Goal: Task Accomplishment & Management: Complete application form

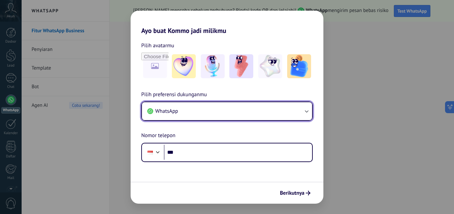
click at [216, 114] on button "WhatsApp" at bounding box center [227, 111] width 170 height 18
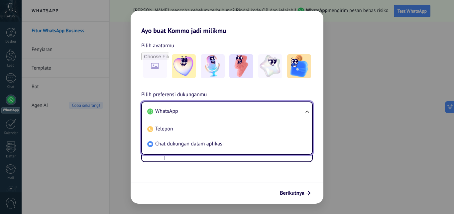
click at [216, 114] on li "WhatsApp" at bounding box center [226, 111] width 162 height 15
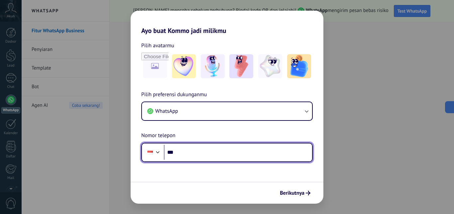
click at [215, 147] on input "***" at bounding box center [238, 152] width 148 height 15
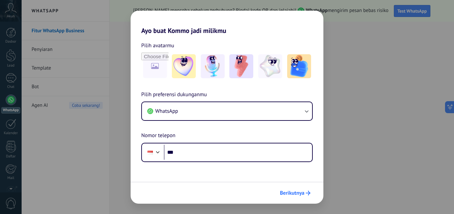
click at [307, 193] on icon "submit" at bounding box center [308, 192] width 5 height 5
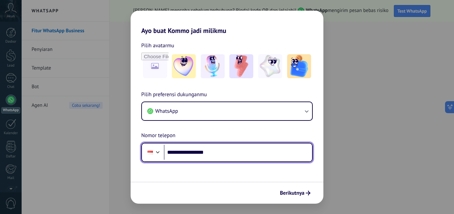
type input "**********"
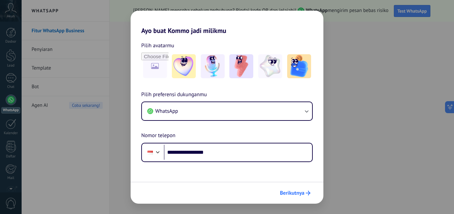
click at [300, 195] on span "Berikutnya" at bounding box center [292, 192] width 25 height 5
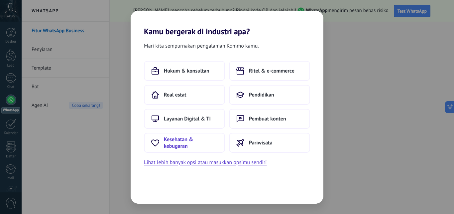
click at [201, 143] on span "Kesehatan & kebugaran" at bounding box center [191, 142] width 54 height 13
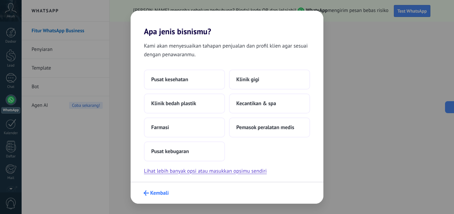
click at [164, 194] on span "Kembali" at bounding box center [159, 192] width 19 height 5
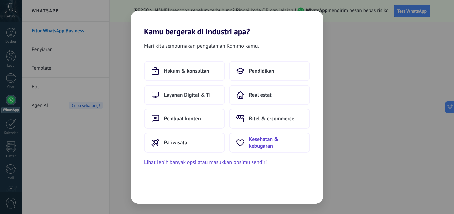
click at [249, 143] on span "Kesehatan & kebugaran" at bounding box center [276, 142] width 54 height 13
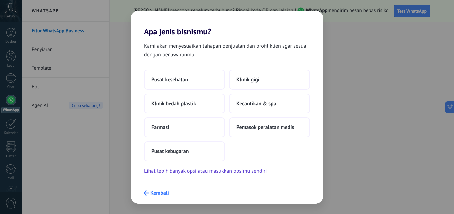
click at [163, 191] on span "Kembali" at bounding box center [159, 192] width 19 height 5
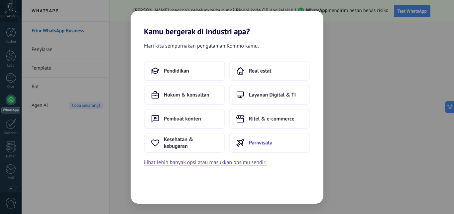
click at [241, 143] on icon at bounding box center [240, 143] width 8 height 8
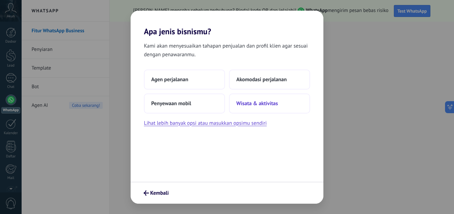
click at [238, 102] on span "Wisata & aktivitas" at bounding box center [257, 103] width 42 height 7
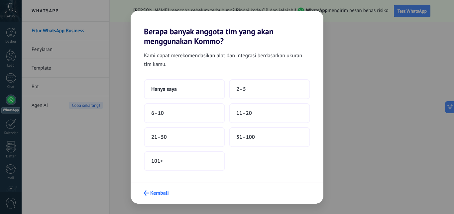
click at [151, 192] on span "Kembali" at bounding box center [159, 192] width 19 height 5
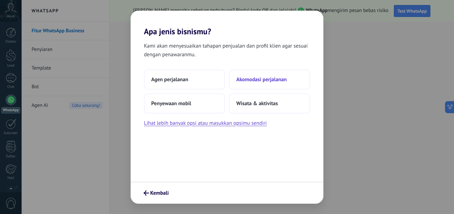
click at [235, 86] on button "Akomodasi perjalanan" at bounding box center [269, 79] width 81 height 20
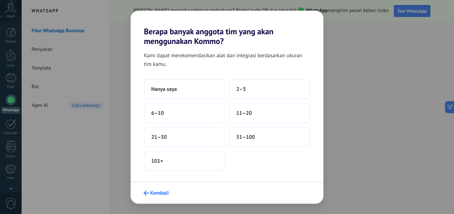
click at [168, 189] on button "Kembali" at bounding box center [156, 192] width 31 height 11
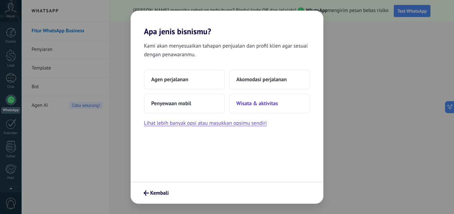
click at [259, 109] on button "Wisata & aktivitas" at bounding box center [269, 103] width 81 height 20
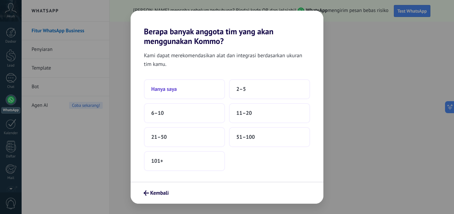
click at [180, 94] on button "Hanya saya" at bounding box center [184, 89] width 81 height 20
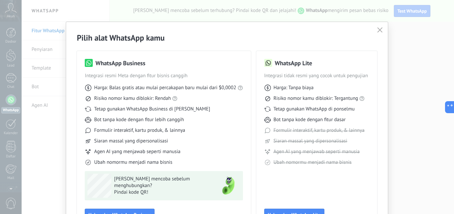
click at [379, 29] on icon "button" at bounding box center [379, 29] width 5 height 5
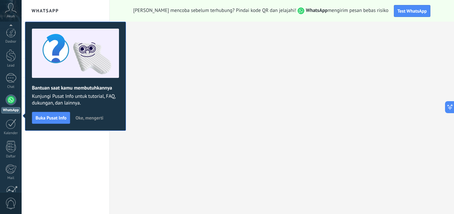
scroll to position [63, 0]
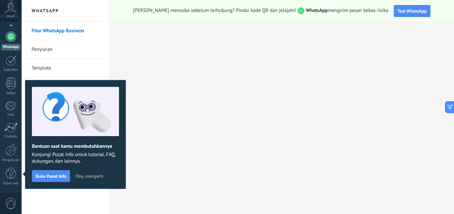
click at [13, 11] on use at bounding box center [10, 8] width 11 height 10
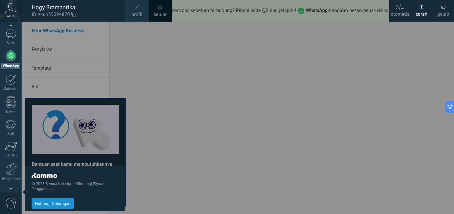
scroll to position [42, 0]
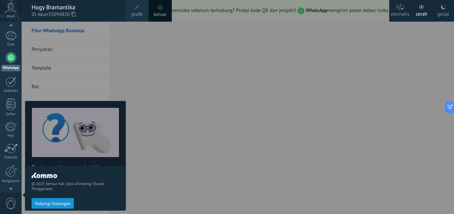
click at [161, 7] on span at bounding box center [160, 7] width 5 height 5
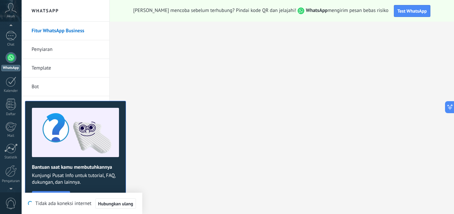
scroll to position [0, 0]
